Goal: Find specific page/section: Find specific page/section

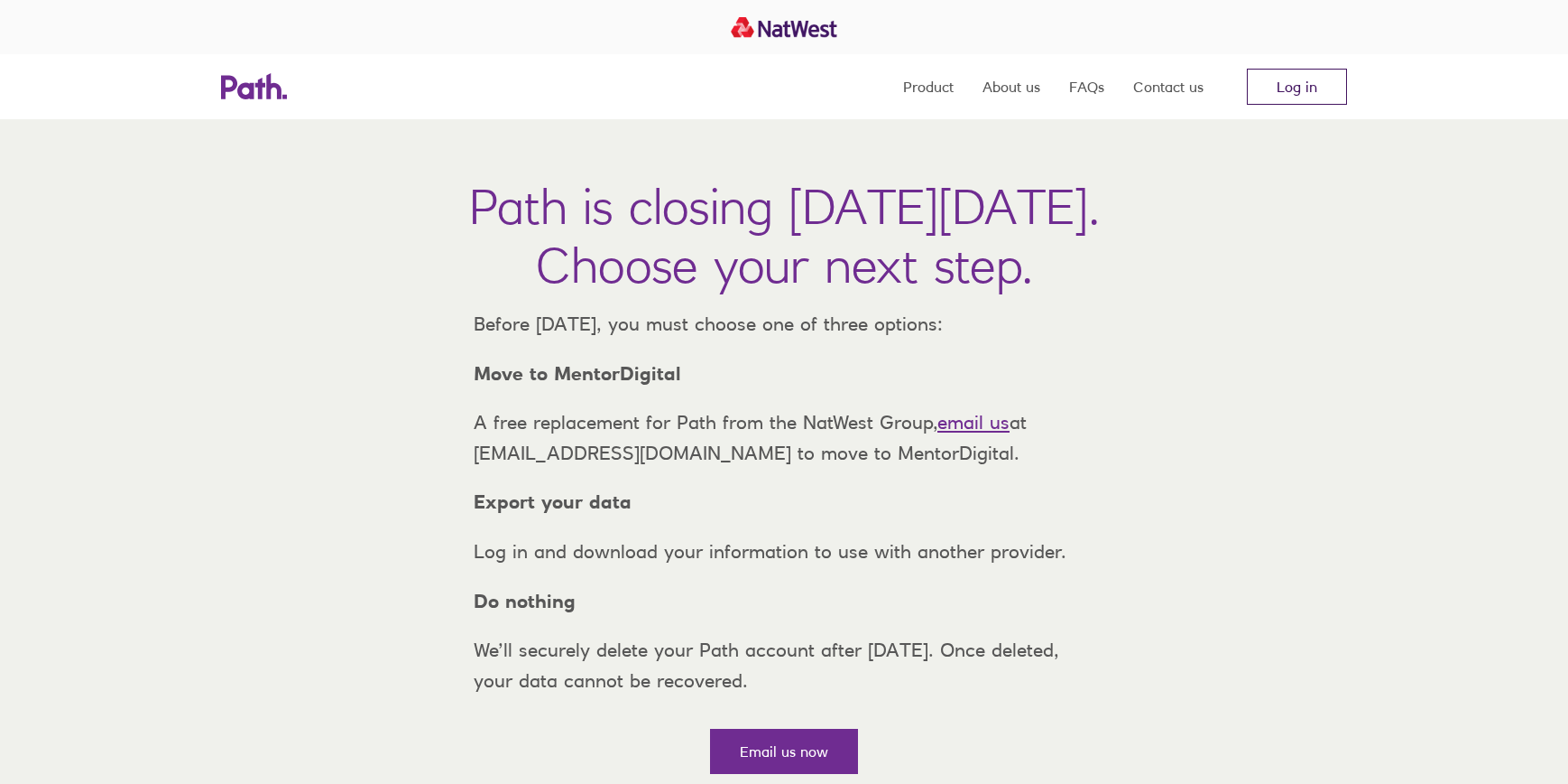
click at [1302, 92] on link "Log in" at bounding box center [1297, 86] width 100 height 36
click at [1306, 89] on link "Log in" at bounding box center [1297, 86] width 100 height 36
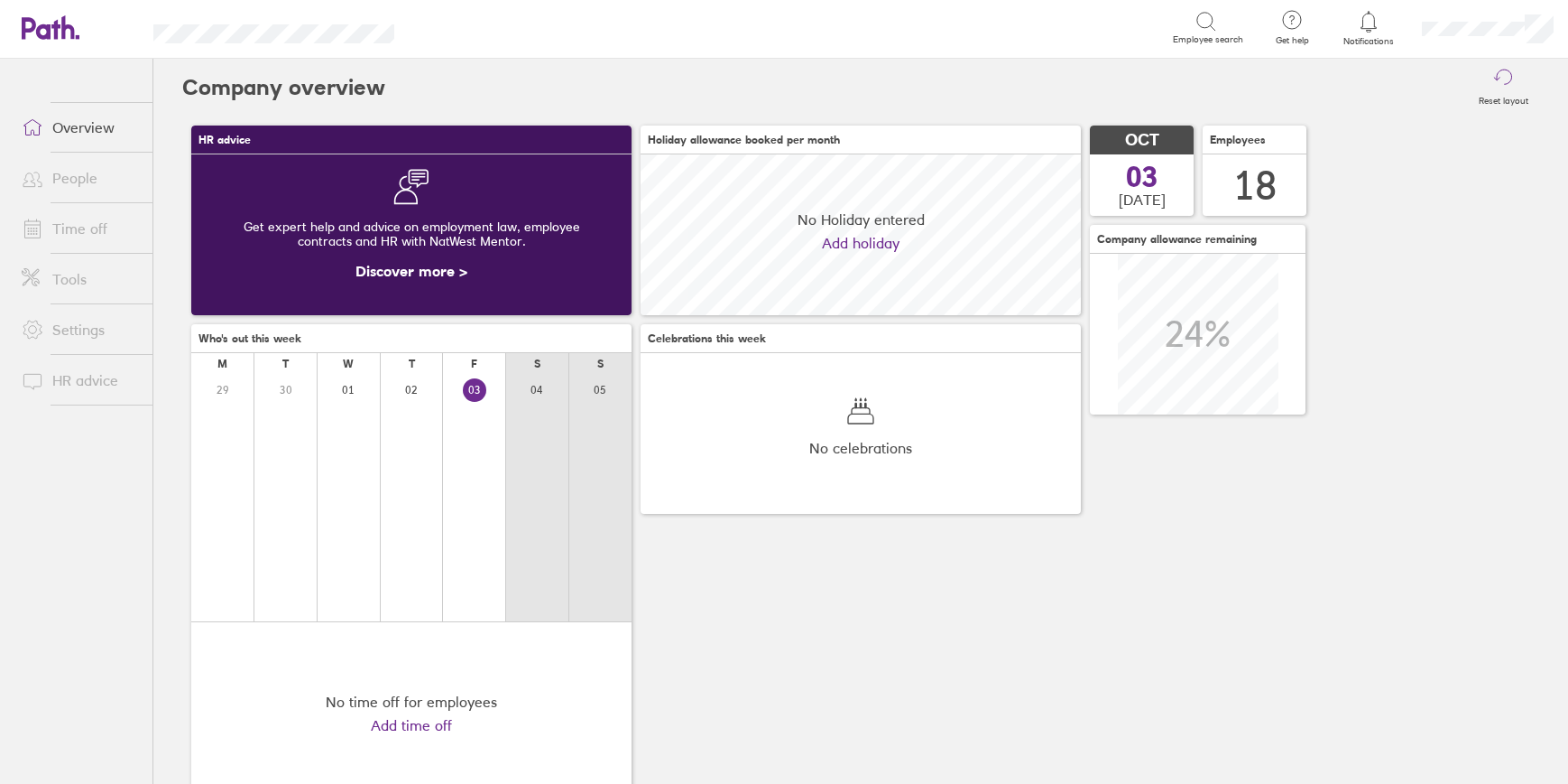
scroll to position [160, 441]
click at [83, 180] on link "People" at bounding box center [80, 178] width 146 height 36
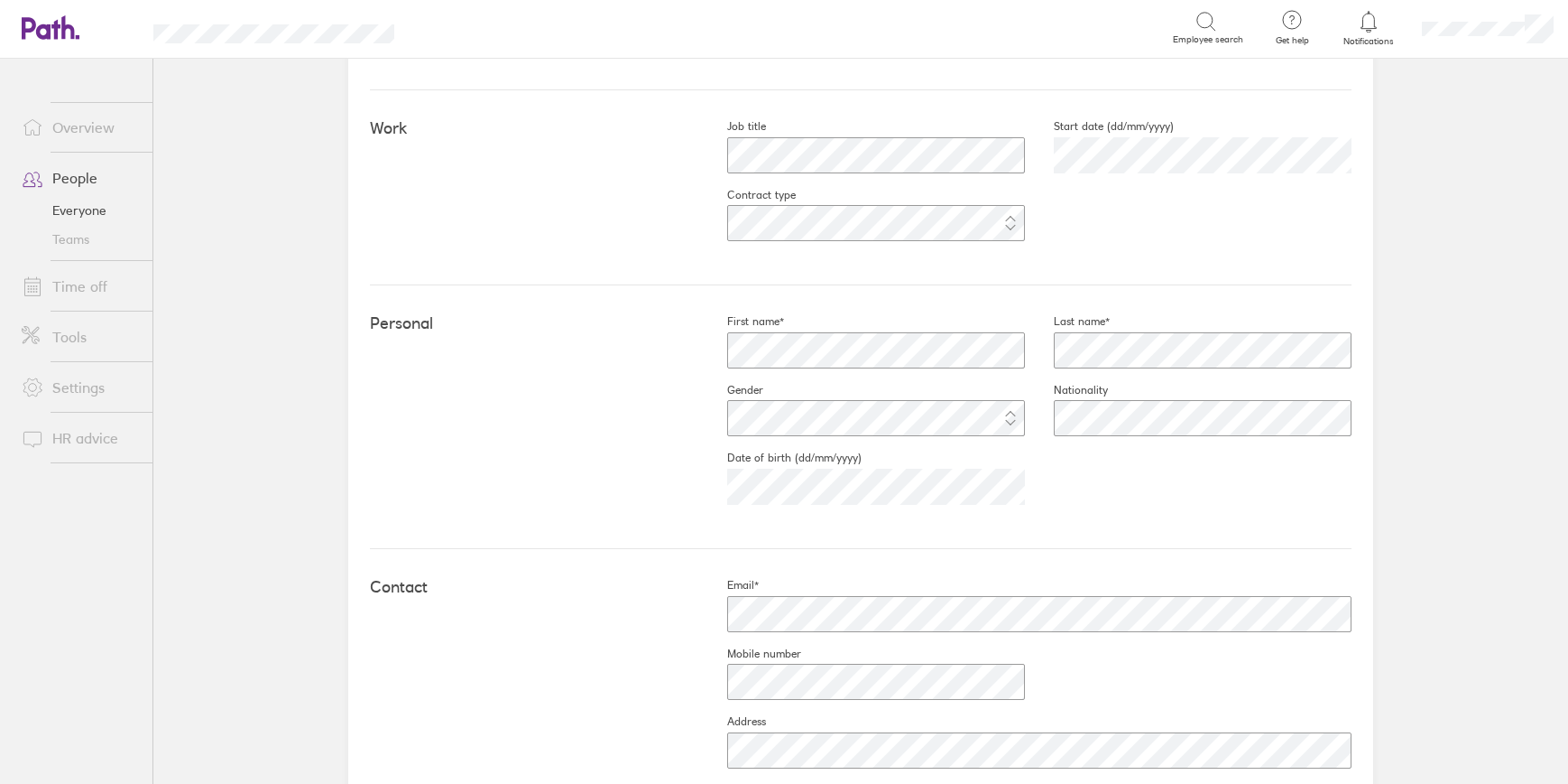
scroll to position [297, 0]
